Goal: Navigation & Orientation: Go to known website

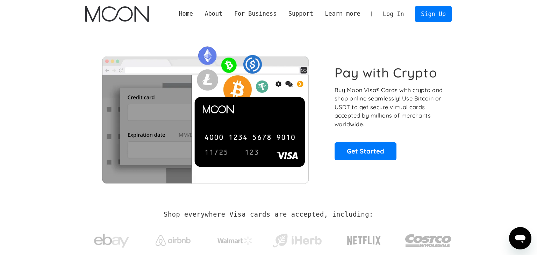
click at [404, 14] on link "Log In" at bounding box center [393, 13] width 33 height 15
